Goal: Task Accomplishment & Management: Manage account settings

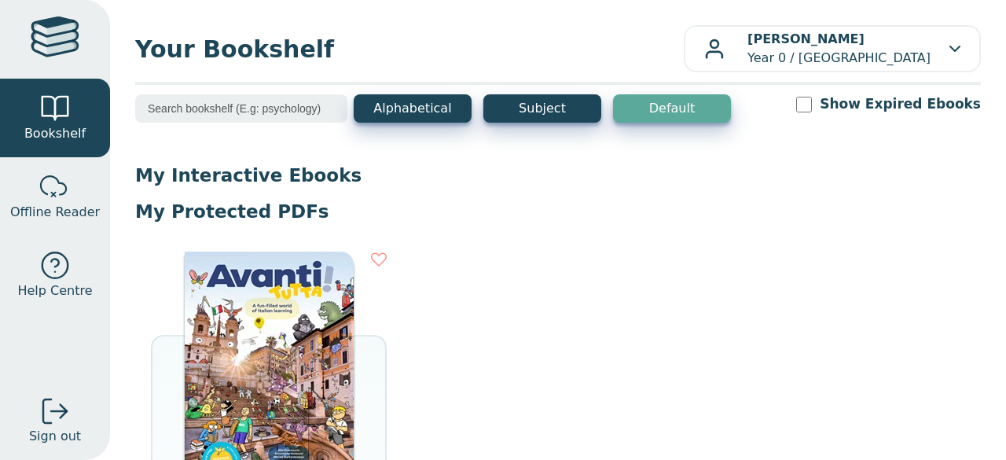
click at [827, 244] on div "PROTECTED PDF AVANTI TUTTA! STUDENT BOOK + EBOOK OPEN EBOOK" at bounding box center [558, 446] width 846 height 420
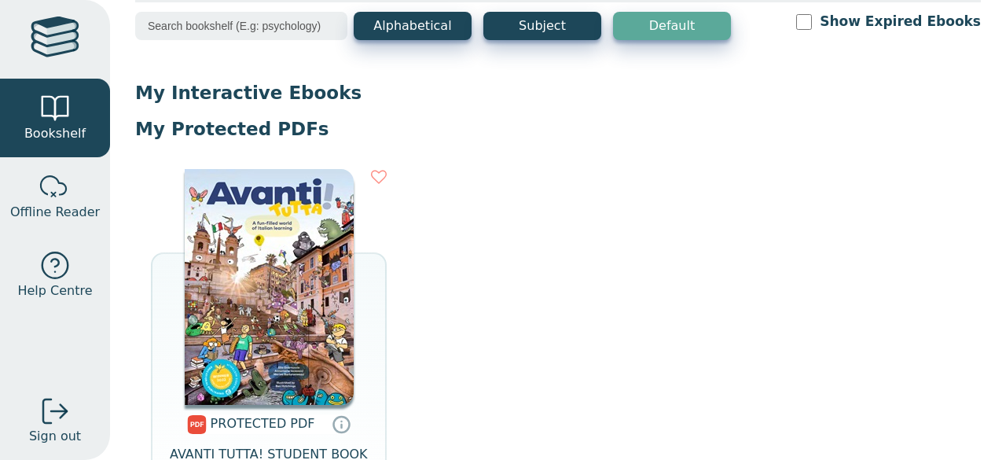
scroll to position [83, 0]
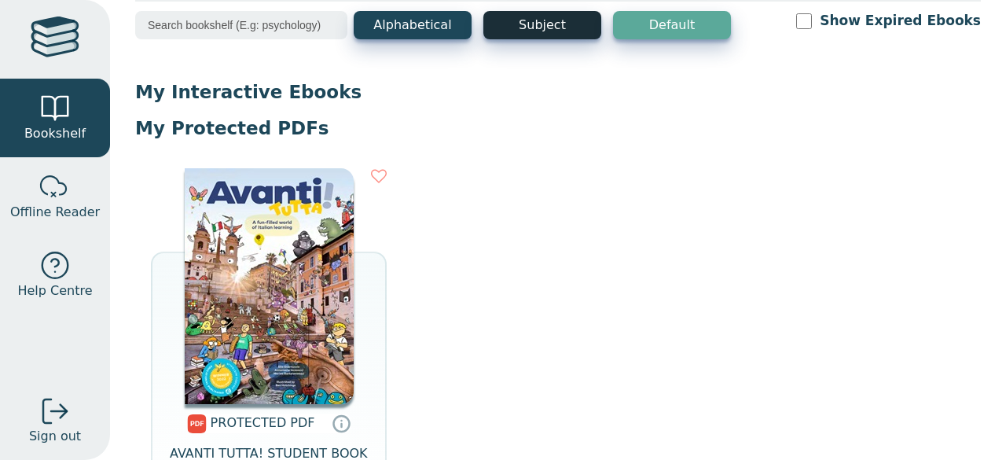
click at [546, 27] on button "Subject" at bounding box center [542, 25] width 118 height 28
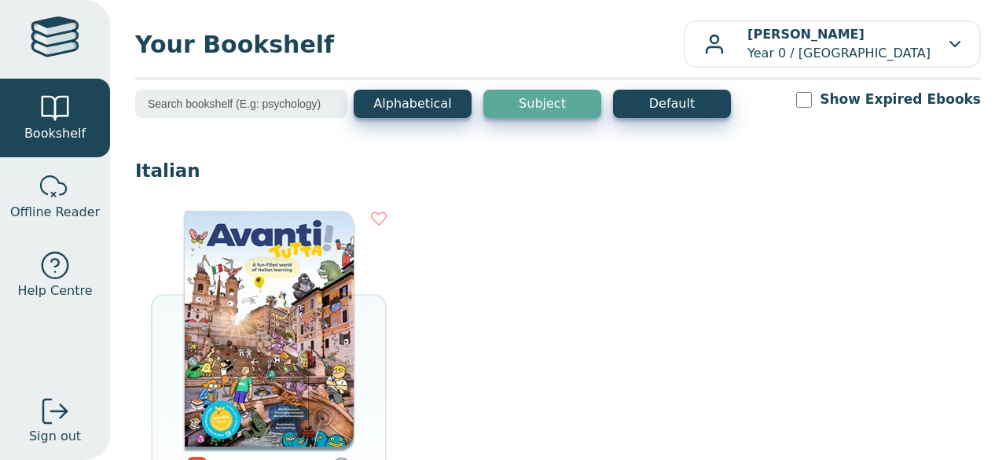
scroll to position [0, 0]
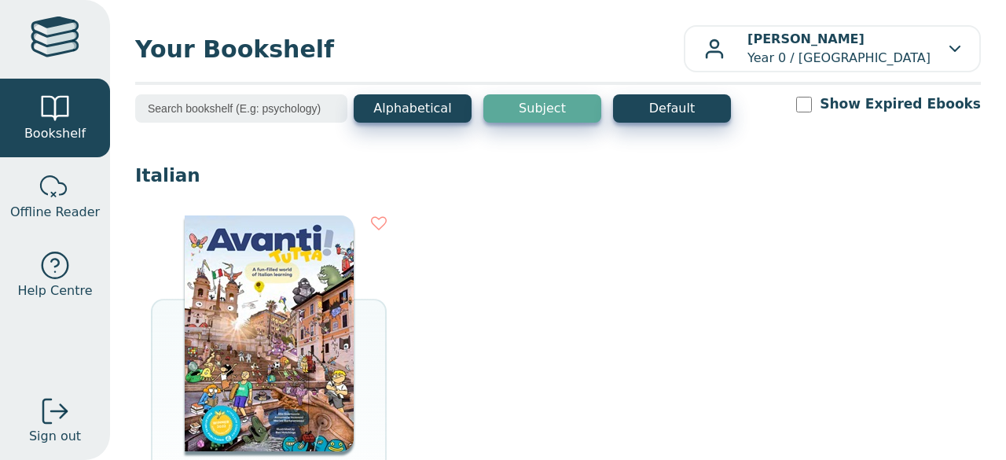
click at [282, 114] on input "search" at bounding box center [241, 108] width 212 height 28
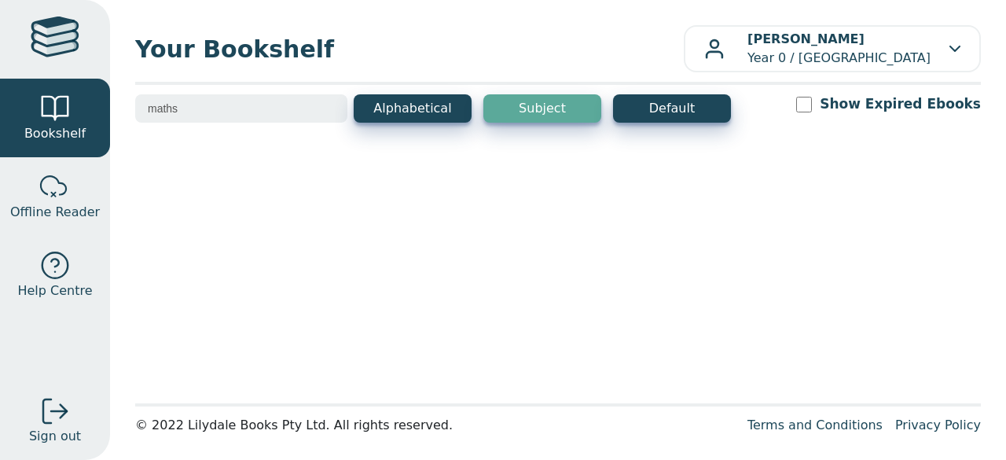
type input "maths"
click at [547, 112] on button "Subject" at bounding box center [542, 108] width 118 height 28
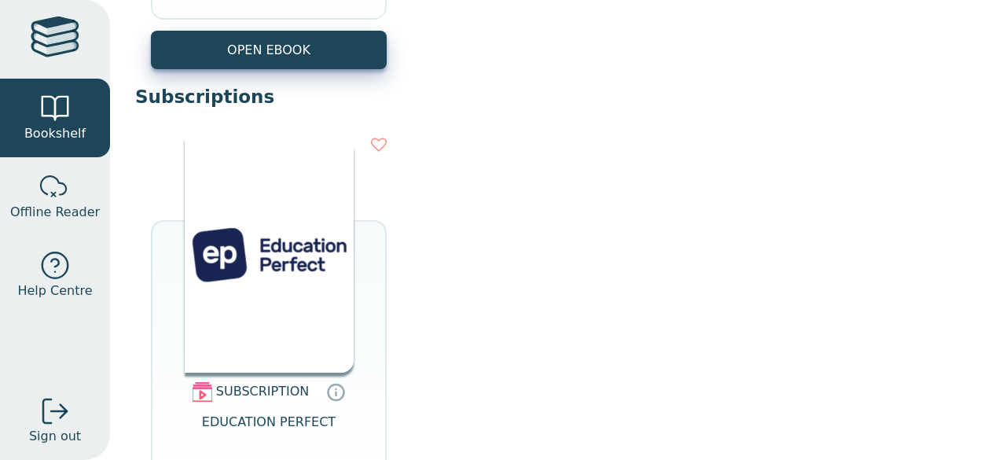
scroll to position [681, 0]
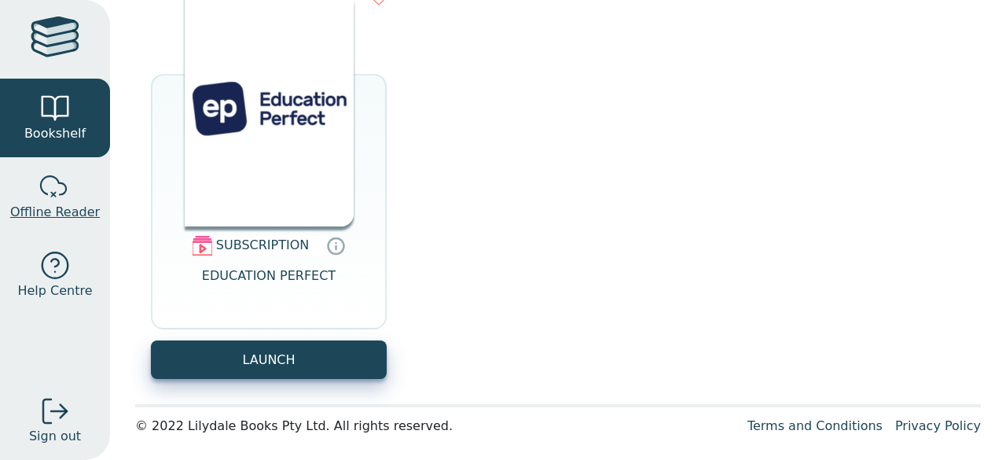
click at [50, 199] on div at bounding box center [54, 186] width 31 height 31
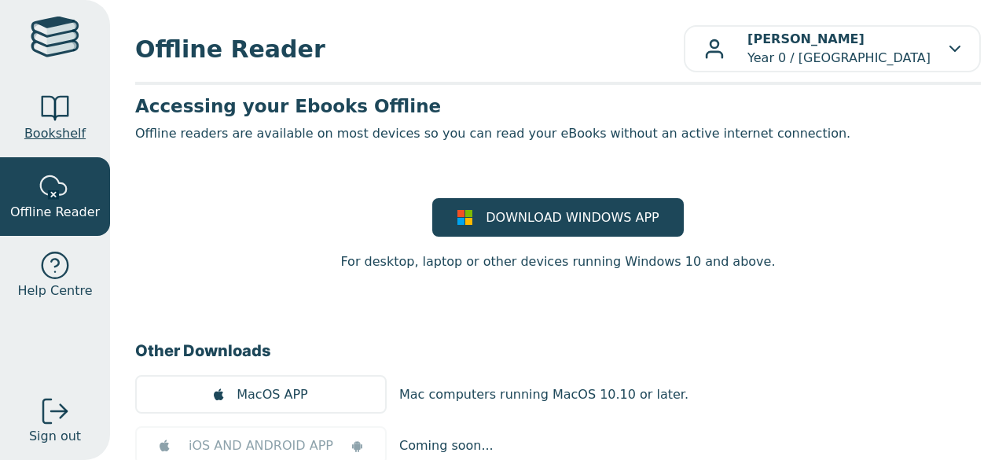
click at [53, 130] on span "Bookshelf" at bounding box center [54, 133] width 61 height 19
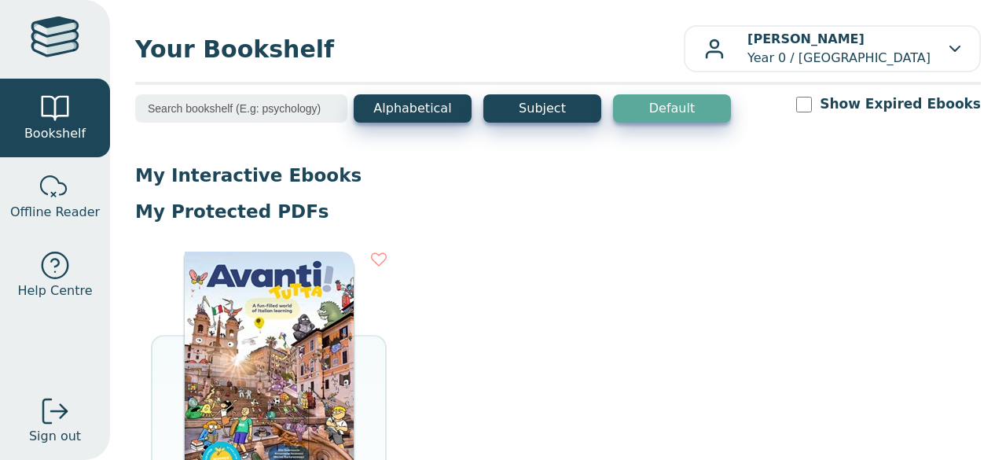
click at [674, 104] on button "Default" at bounding box center [672, 108] width 118 height 28
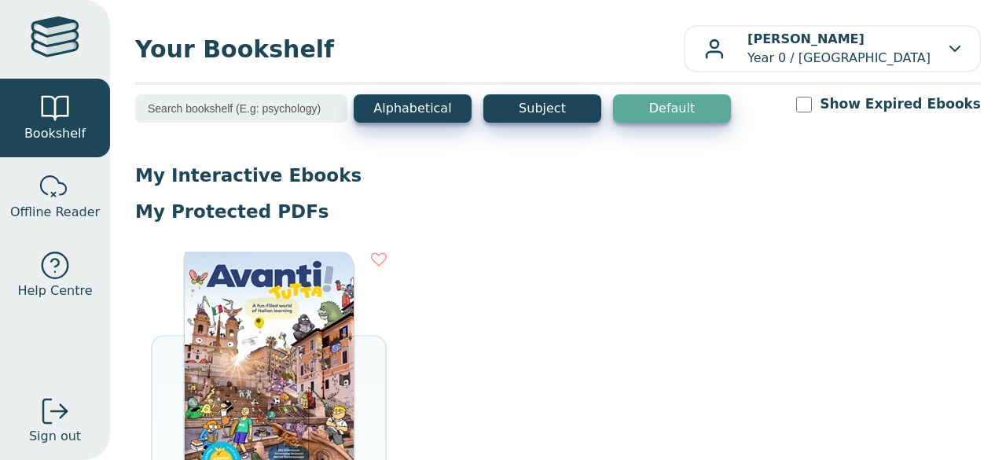
click at [812, 103] on input "Show Expired Ebooks" at bounding box center [804, 105] width 16 height 16
checkbox input "true"
click at [261, 106] on input "search" at bounding box center [241, 108] width 212 height 28
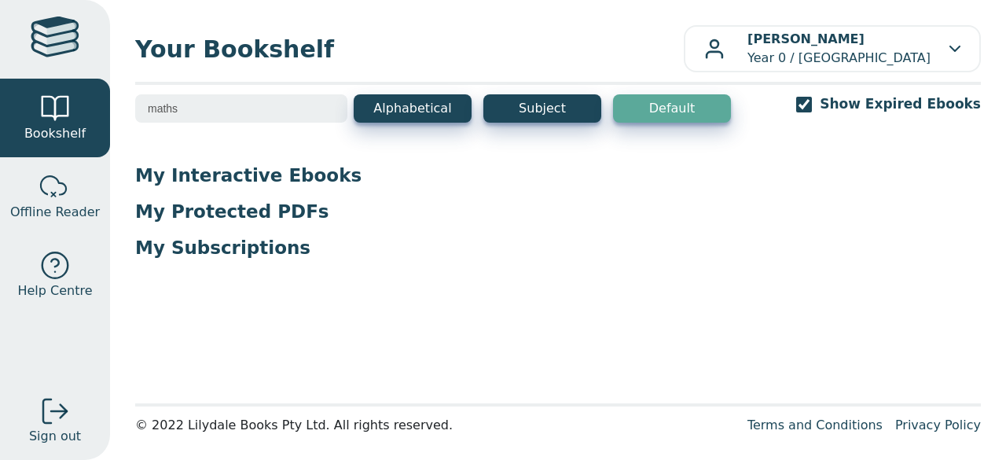
type input "maths"
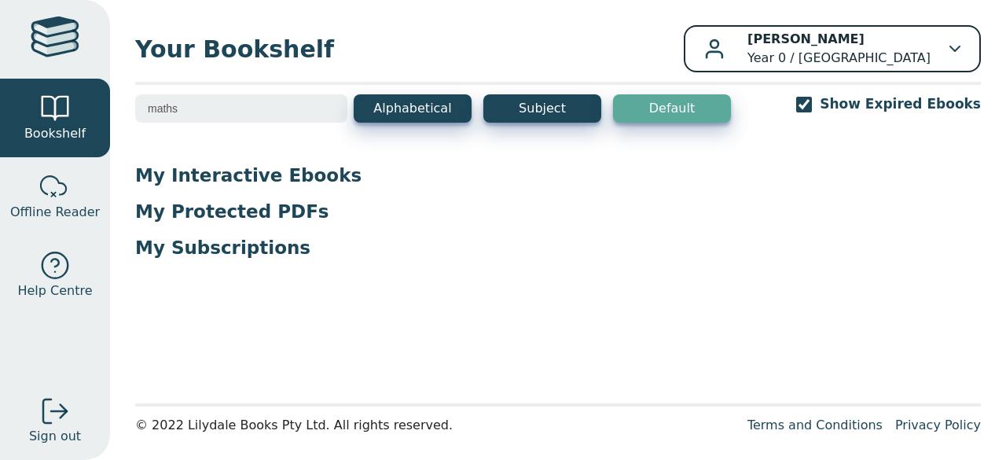
click at [950, 50] on icon "button" at bounding box center [954, 48] width 9 height 5
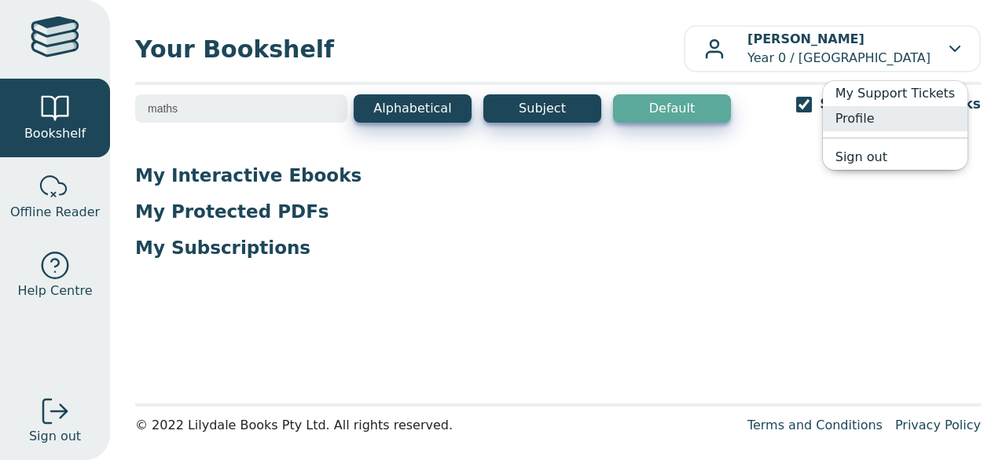
click at [855, 114] on link "Profile" at bounding box center [895, 118] width 145 height 25
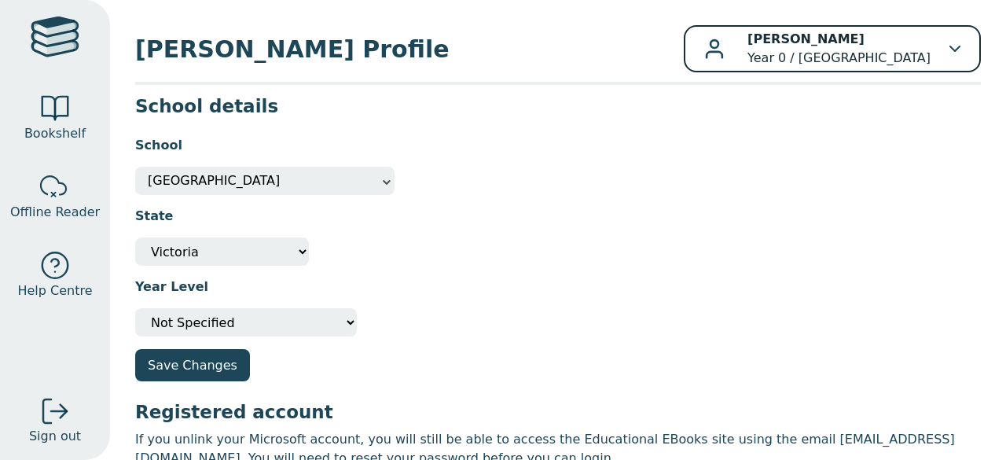
click at [858, 64] on p "Chloe Forte Year 0 / Rowville Secondary College" at bounding box center [838, 49] width 183 height 38
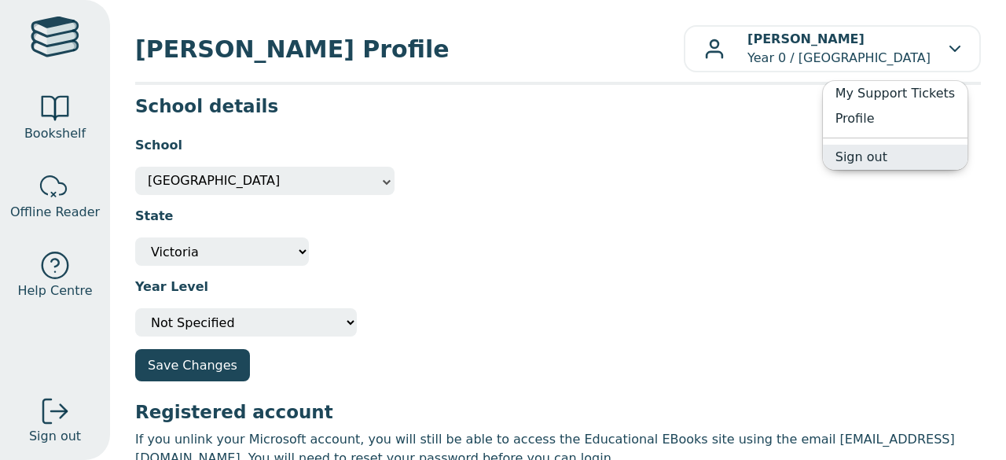
click at [899, 162] on link "Sign out" at bounding box center [895, 157] width 145 height 25
